Goal: Check status: Check status

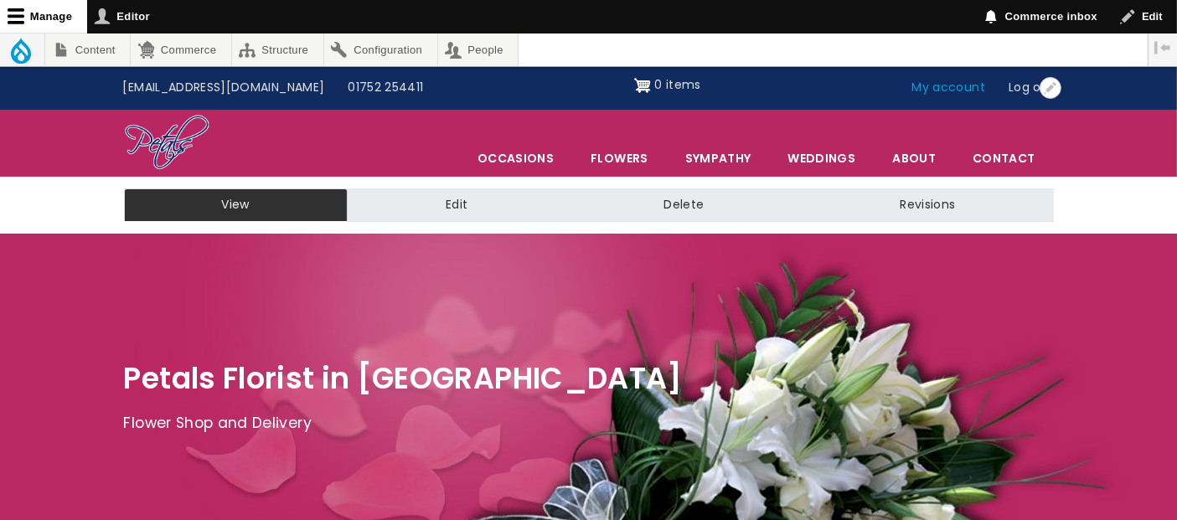
click at [925, 86] on link "My account" at bounding box center [949, 88] width 97 height 32
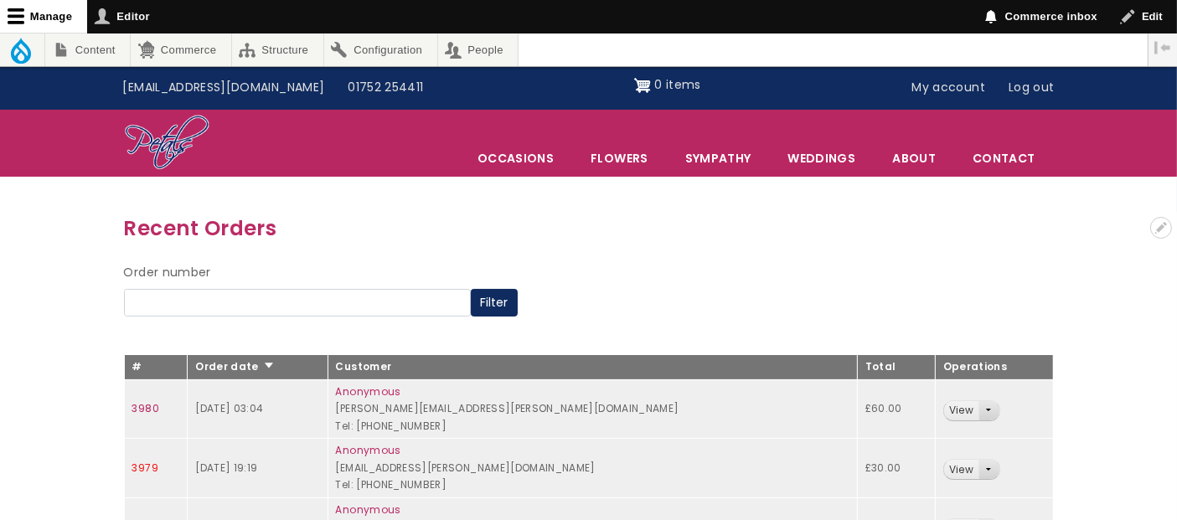
click at [147, 467] on link "3979" at bounding box center [145, 468] width 26 height 14
click at [154, 401] on link "3980" at bounding box center [145, 408] width 27 height 14
click at [141, 461] on link "3979" at bounding box center [145, 468] width 26 height 14
